Goal: Task Accomplishment & Management: Complete application form

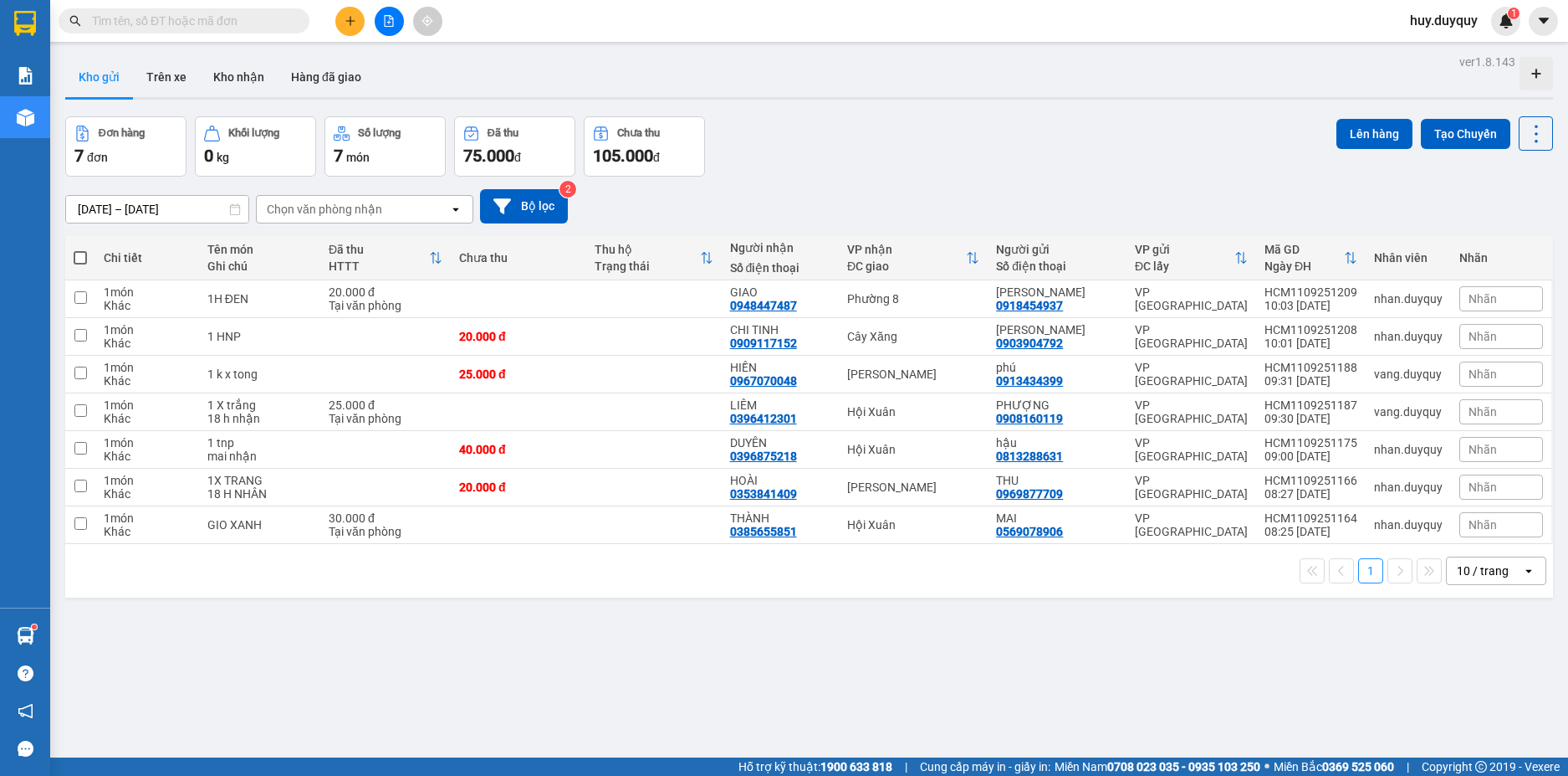
click at [182, 21] on input "text" at bounding box center [190, 20] width 197 height 18
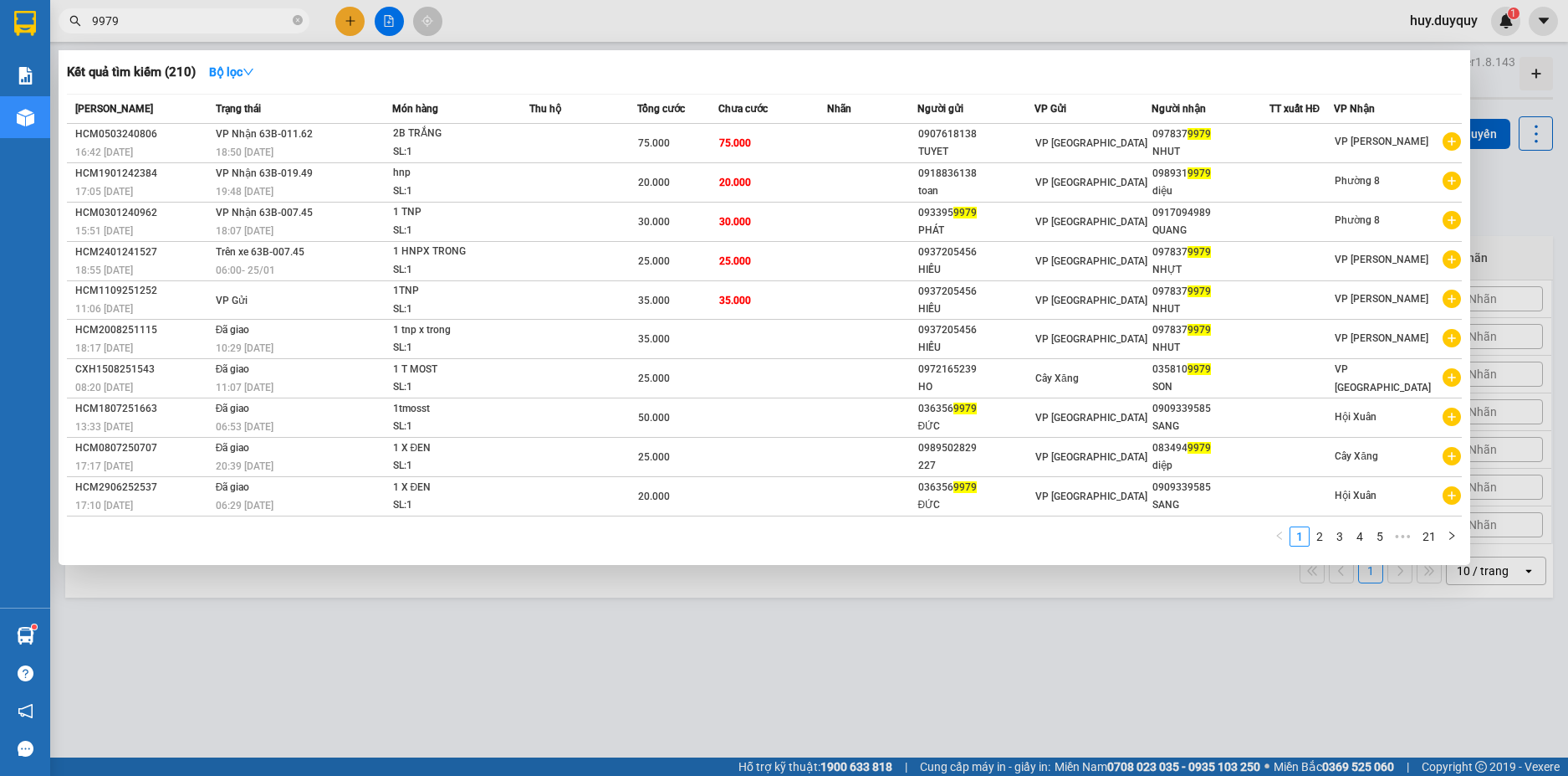
type input "9979"
click at [863, 143] on td at bounding box center [872, 143] width 90 height 39
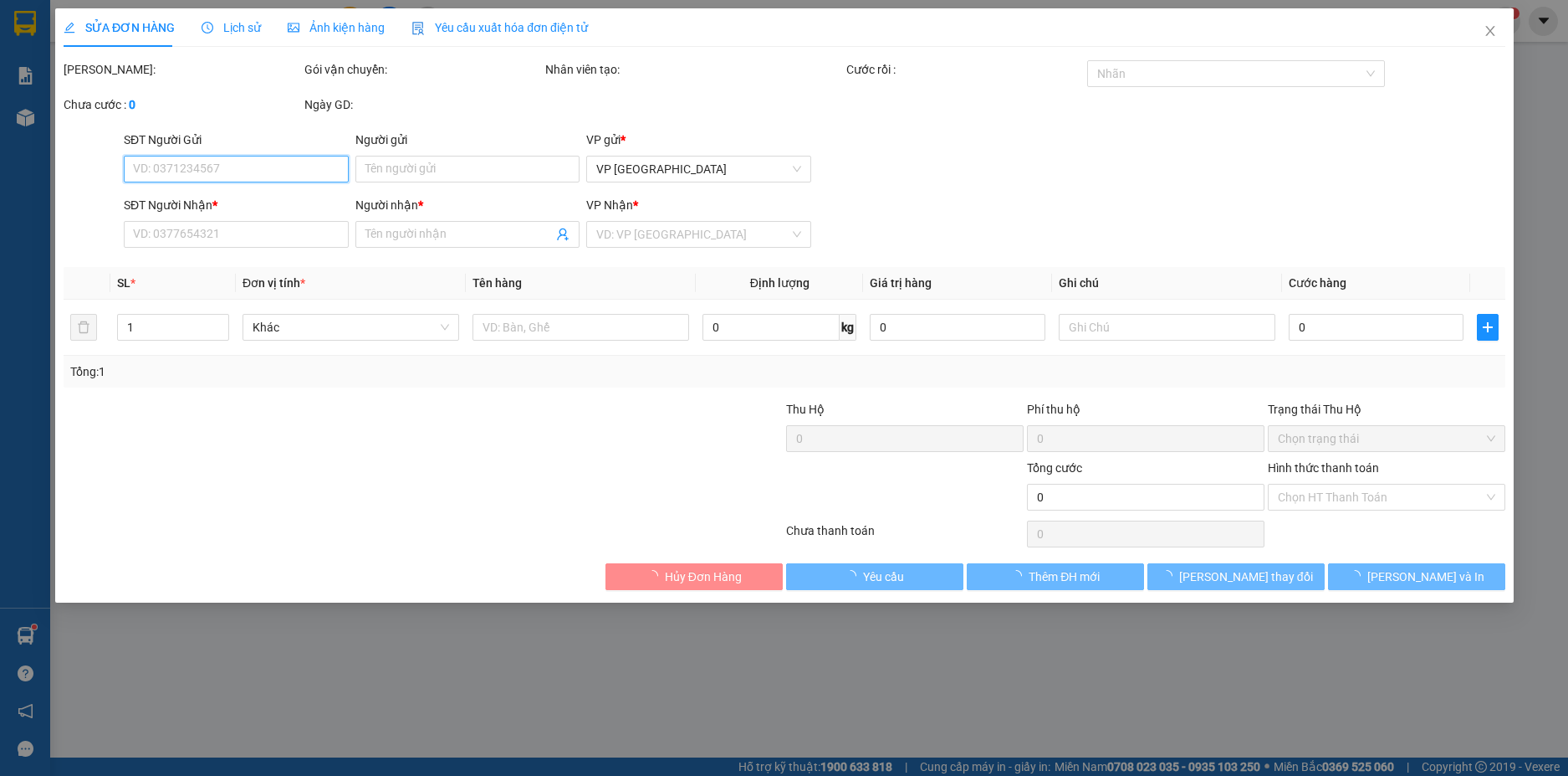
type input "0907618138"
type input "TUYET"
type input "0978379979"
type input "NHUT"
type input "75.000"
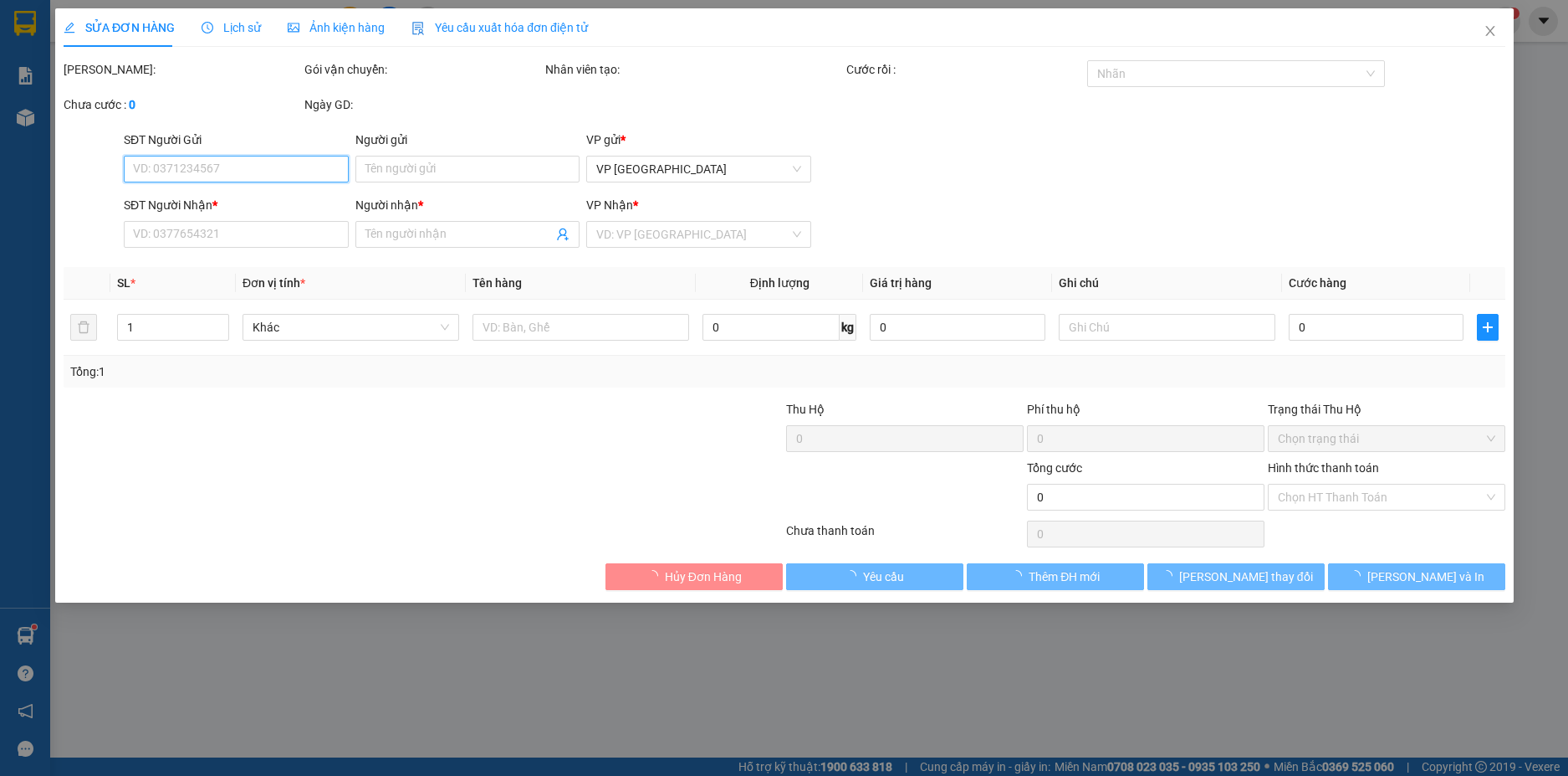
type input "75.000"
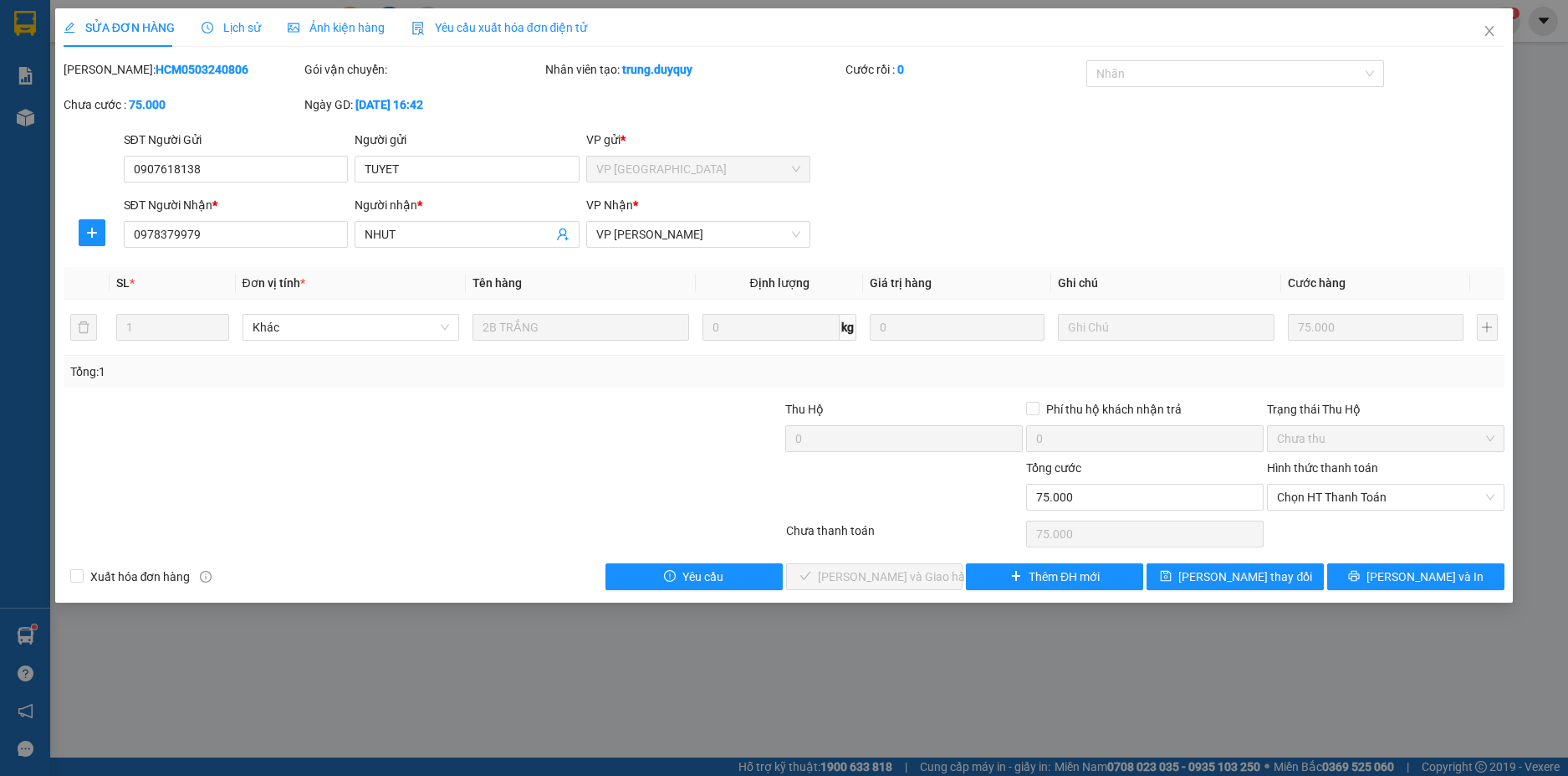
click at [480, 492] on div at bounding box center [303, 487] width 482 height 58
click at [350, 485] on div at bounding box center [303, 487] width 482 height 58
click at [437, 649] on div "SỬA ĐƠN HÀNG Lịch sử Ảnh kiện hàng Yêu cầu xuất hóa đơn điện tử Total Paid Fee …" at bounding box center [784, 388] width 1568 height 776
click at [1489, 32] on icon "close" at bounding box center [1490, 31] width 13 height 13
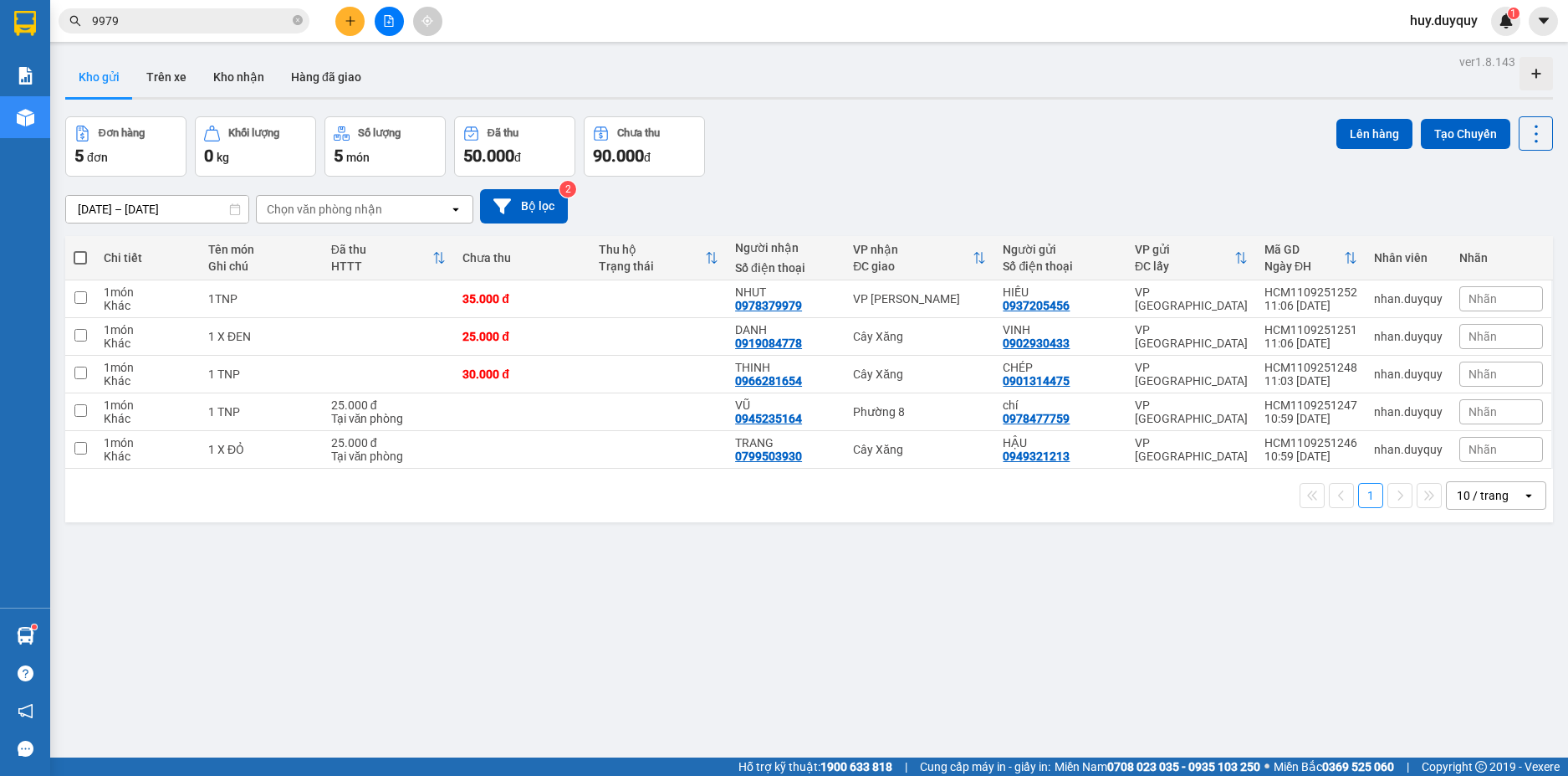
click at [227, 26] on input "9979" at bounding box center [190, 20] width 197 height 18
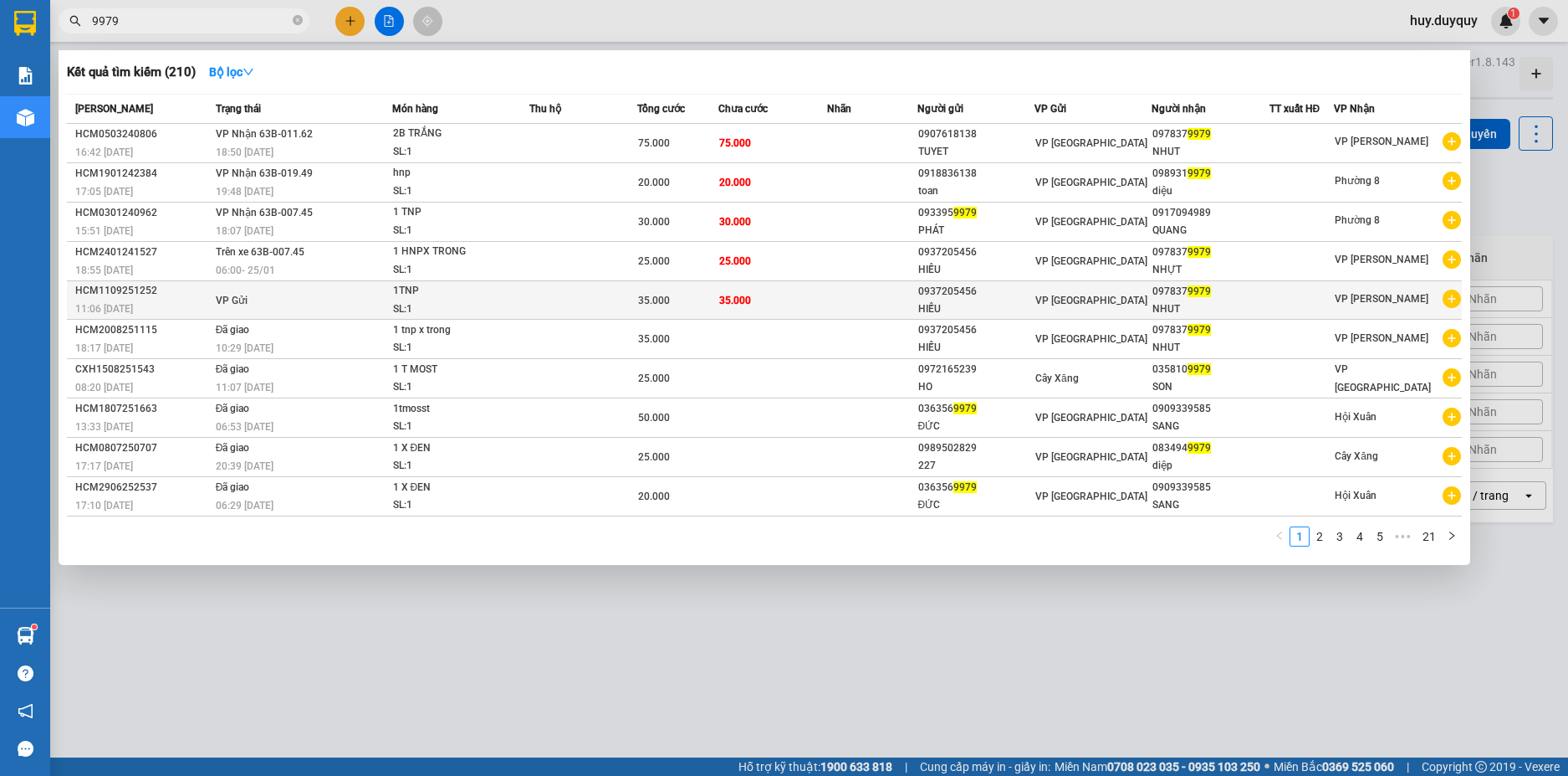
click at [567, 299] on td at bounding box center [584, 300] width 109 height 38
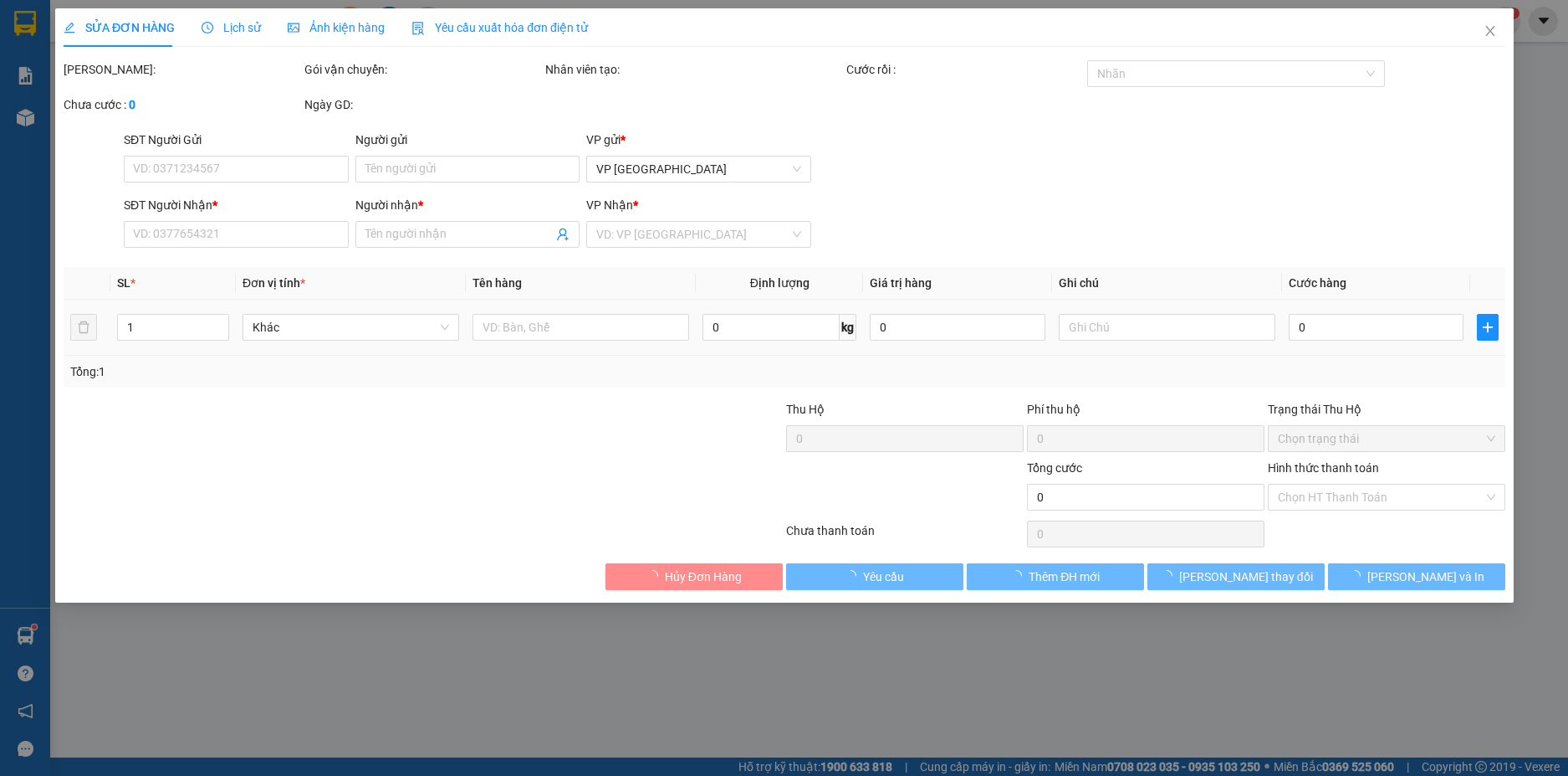
type input "0937205456"
type input "HIẾU"
type input "0978379979"
type input "NHUT"
type input "35.000"
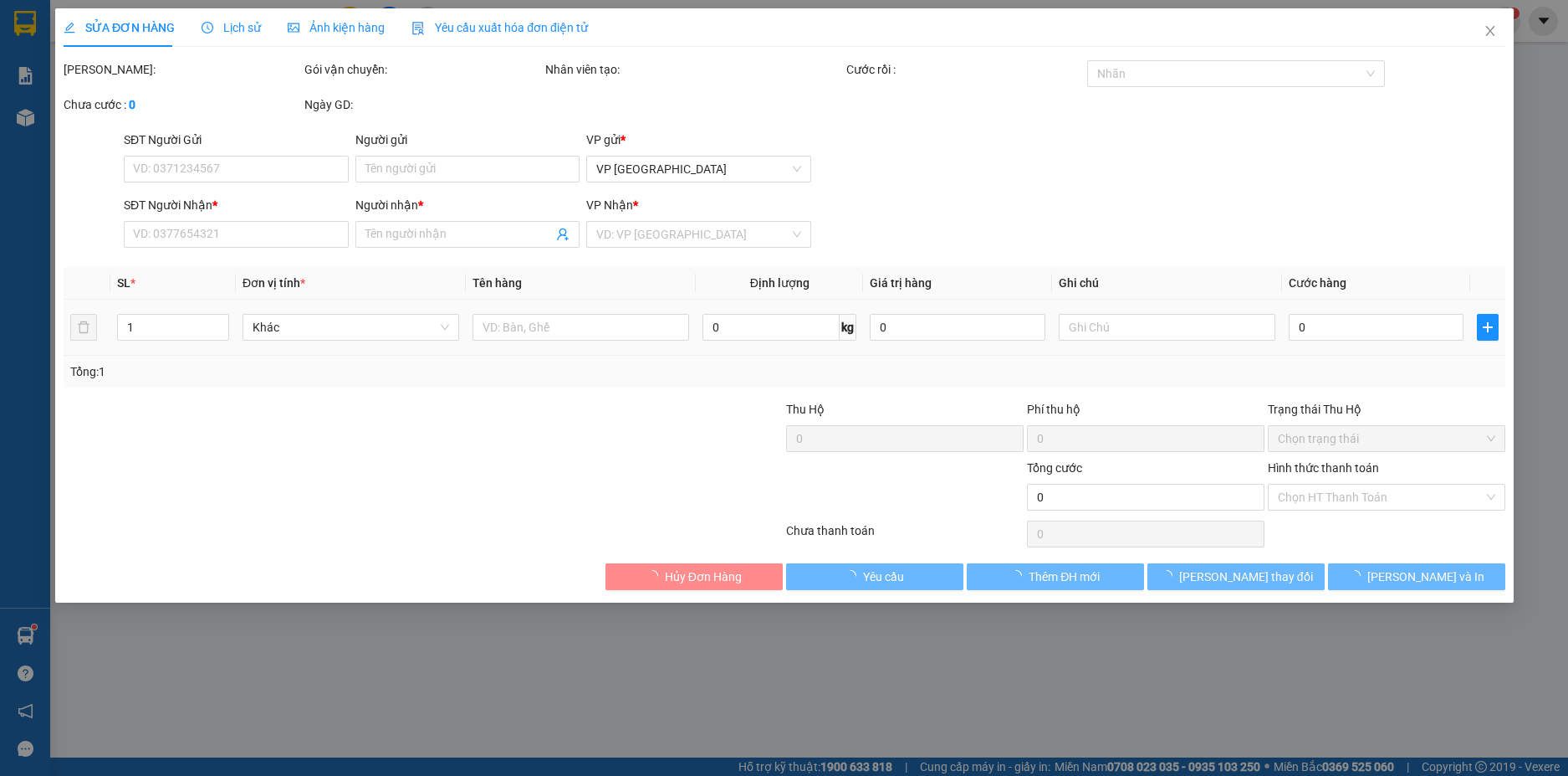
type input "35.000"
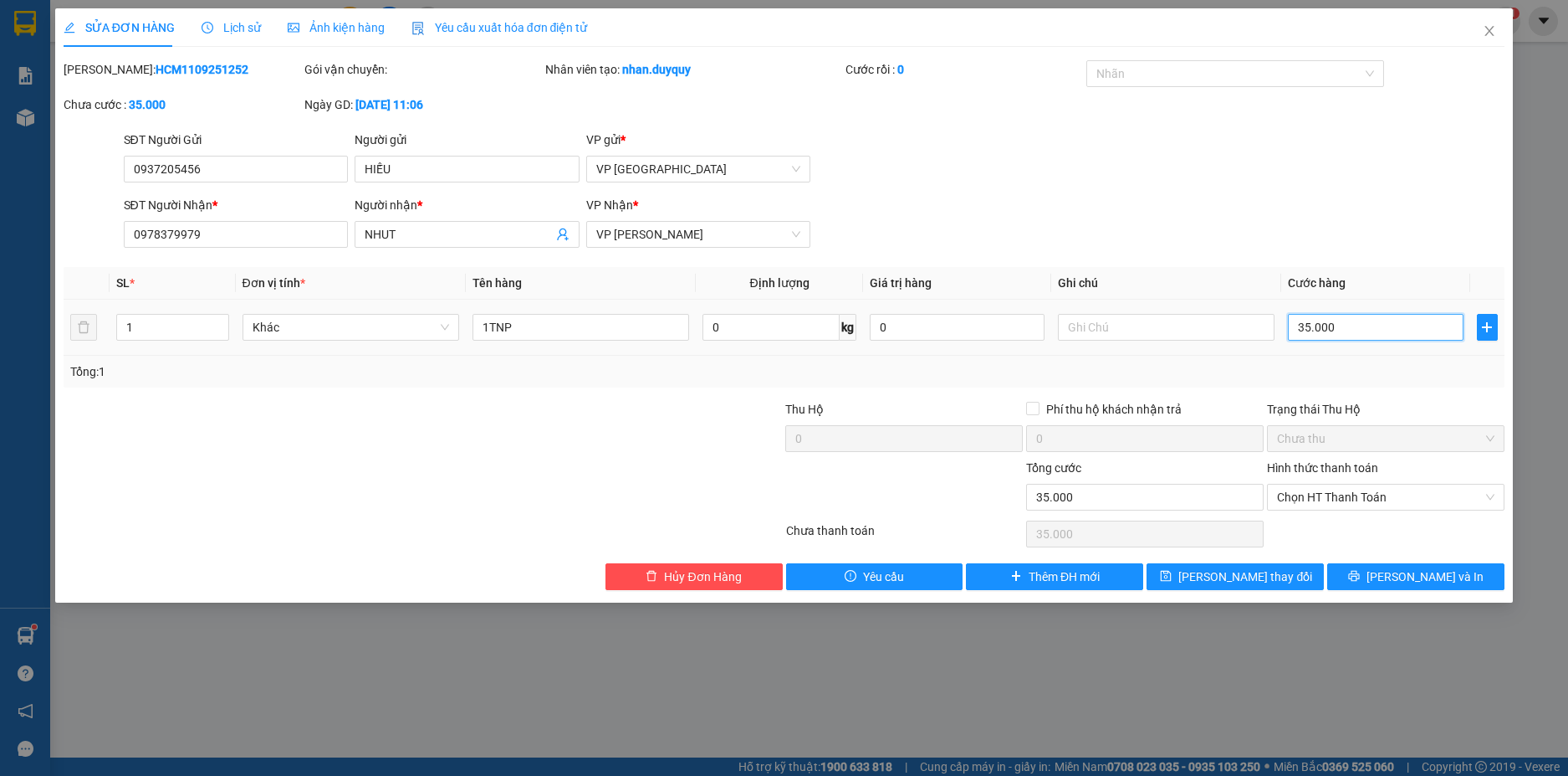
drag, startPoint x: 1306, startPoint y: 332, endPoint x: 1309, endPoint y: 349, distance: 17.3
click at [1306, 331] on input "35.000" at bounding box center [1376, 327] width 175 height 27
type input "3.000"
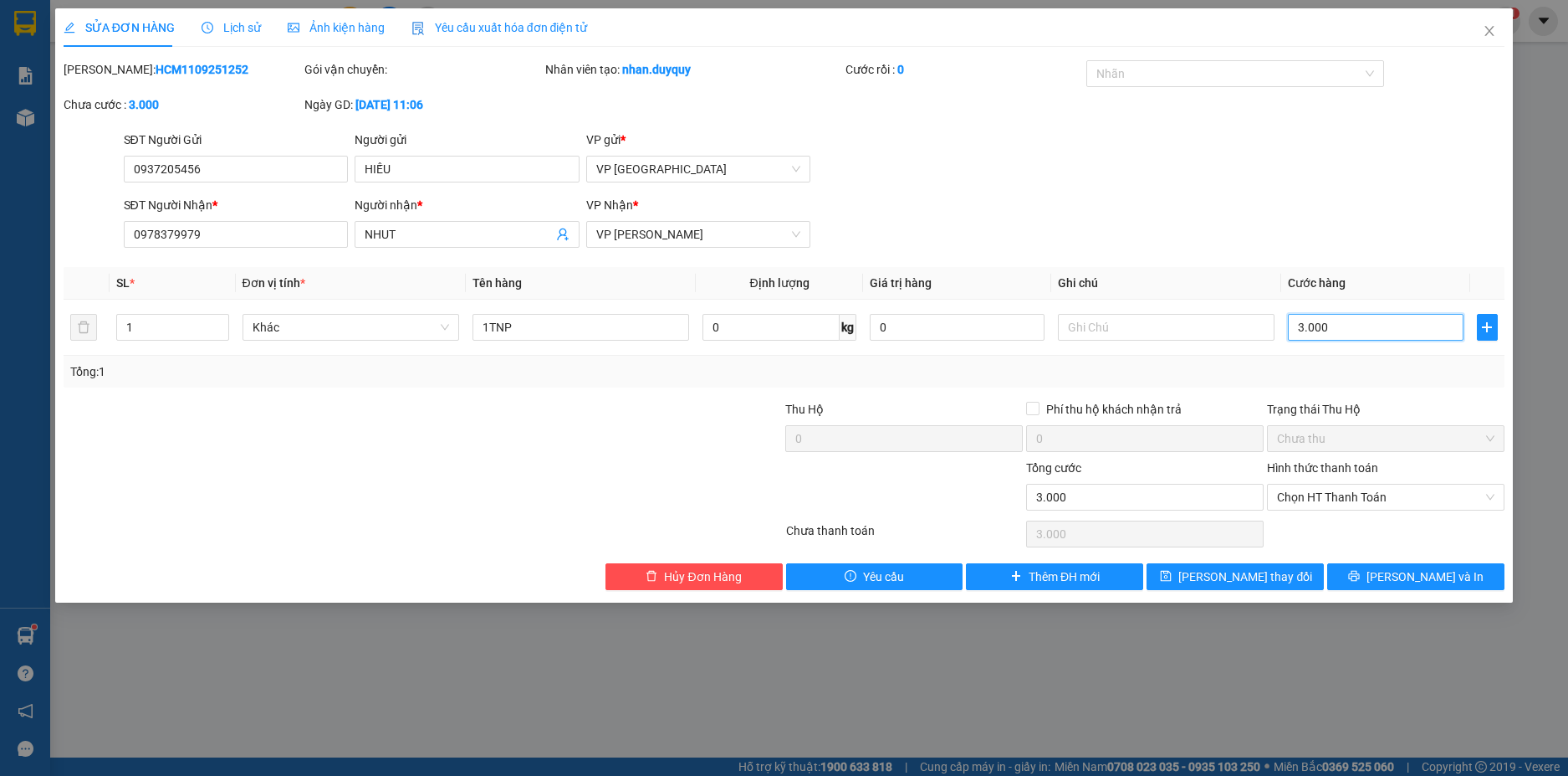
type input "30.000"
click at [1269, 591] on div "SỬA ĐƠN HÀNG Lịch sử Ảnh kiện hàng Yêu cầu xuất hóa đơn điện tử Total Paid Fee …" at bounding box center [784, 305] width 1459 height 594
click at [1238, 575] on span "[PERSON_NAME] thay đổi" at bounding box center [1246, 576] width 134 height 18
